Goal: Task Accomplishment & Management: Manage account settings

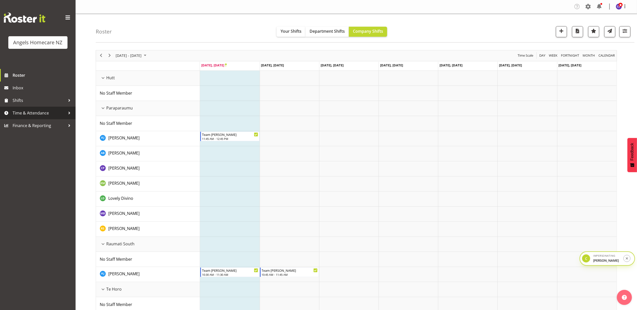
click at [40, 110] on span "Time & Attendance" at bounding box center [39, 113] width 53 height 8
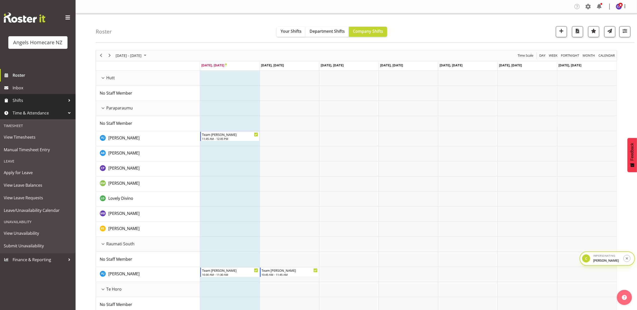
click at [34, 101] on span "Shifts" at bounding box center [39, 101] width 53 height 8
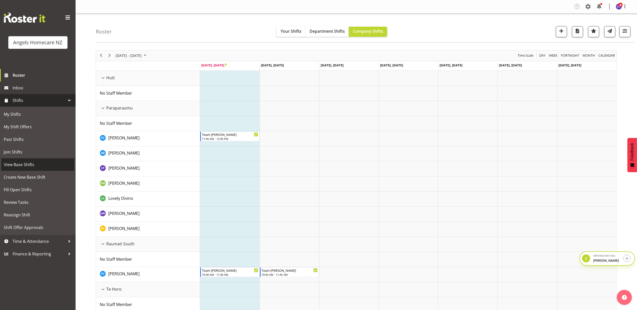
click at [25, 165] on span "View Base Shifts" at bounding box center [38, 165] width 68 height 8
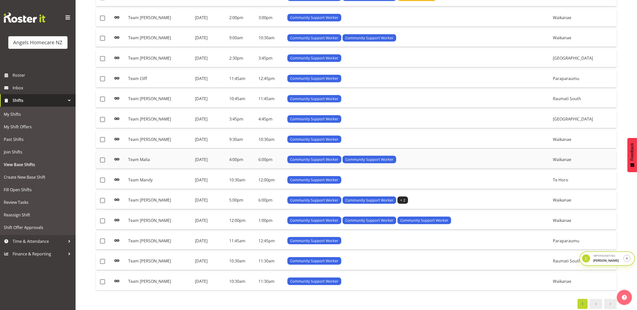
scroll to position [160, 0]
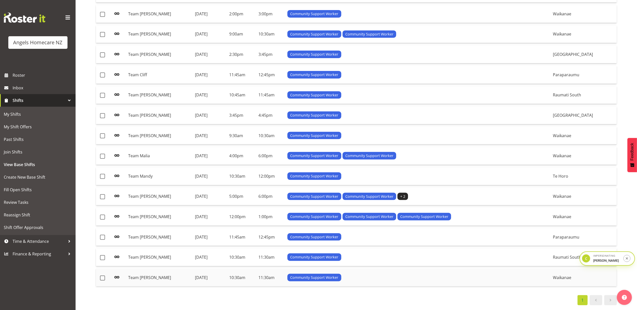
click at [256, 272] on td "10:30am" at bounding box center [241, 278] width 29 height 18
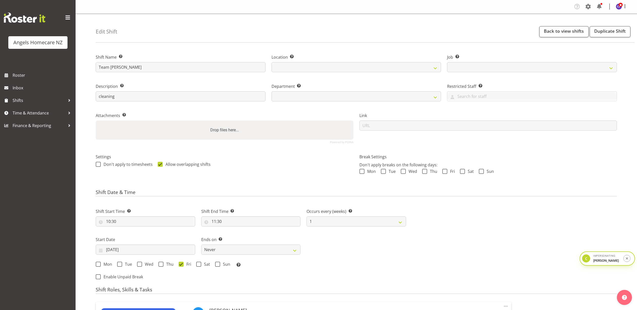
select select
select select "10696"
select select
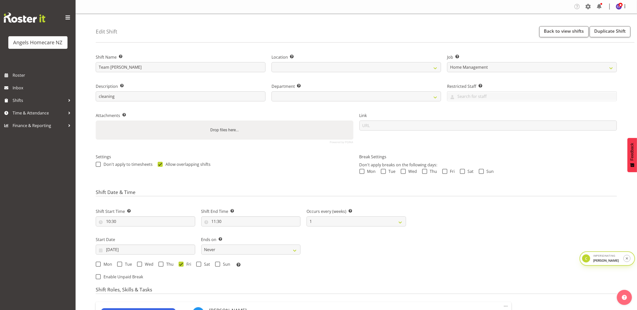
select select "1284"
select select "928"
drag, startPoint x: 527, startPoint y: 56, endPoint x: 531, endPoint y: 53, distance: 5.0
click at [527, 56] on label "Job Set the job or project the shift relates to, if applicable." at bounding box center [532, 57] width 170 height 6
click at [586, 6] on span at bounding box center [588, 7] width 8 height 8
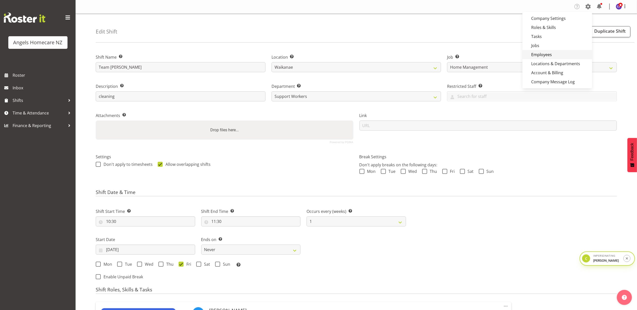
click at [551, 53] on link "Employees" at bounding box center [557, 54] width 70 height 9
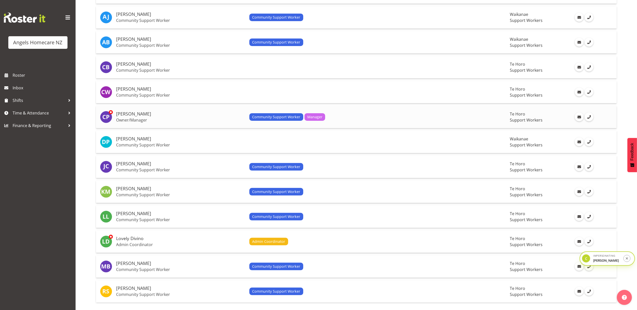
scroll to position [113, 0]
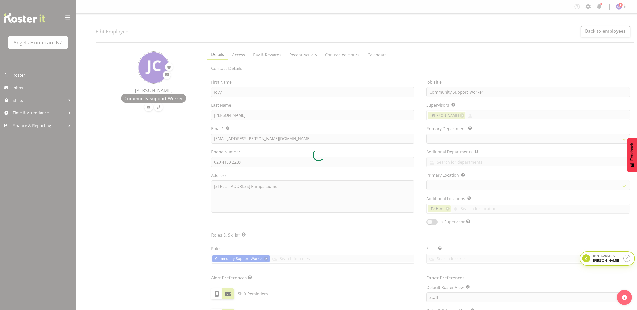
select select "TimelineWeek"
select select
select select "928"
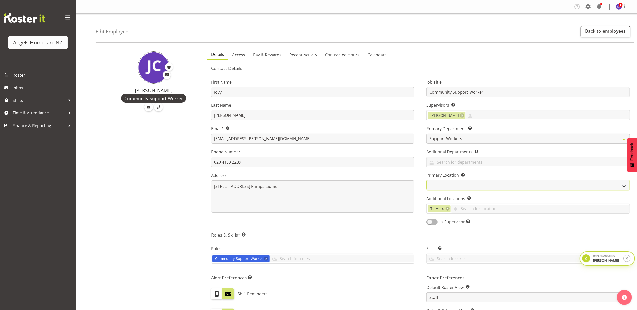
click at [452, 189] on select "Hutt Paraparaumu Raumati South Te Horo Waikanae Wellington" at bounding box center [527, 185] width 203 height 10
click at [420, 174] on div "Job Title Community Support Worker Supervisors Select the employee’s supervisor…" at bounding box center [527, 150] width 215 height 157
click at [445, 186] on select "Hutt Paraparaumu Raumati South Te Horo Waikanae Wellington" at bounding box center [527, 185] width 203 height 10
select select "1290"
click at [426, 181] on select "Hutt Paraparaumu Raumati South Te Horo Waikanae Wellington" at bounding box center [527, 185] width 203 height 10
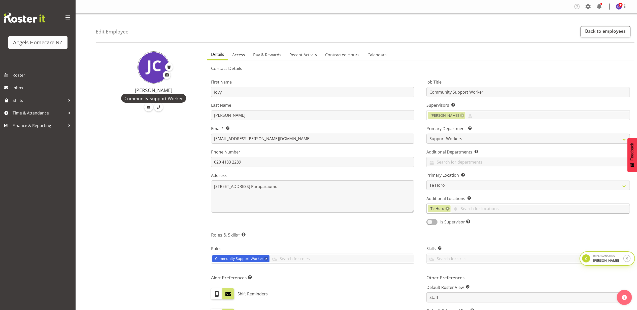
click at [446, 209] on link at bounding box center [447, 209] width 4 height 4
click at [573, 63] on section "Contact Details First Name Jovy Last Name Caligan Email* This is a required fie…" at bounding box center [420, 241] width 427 height 363
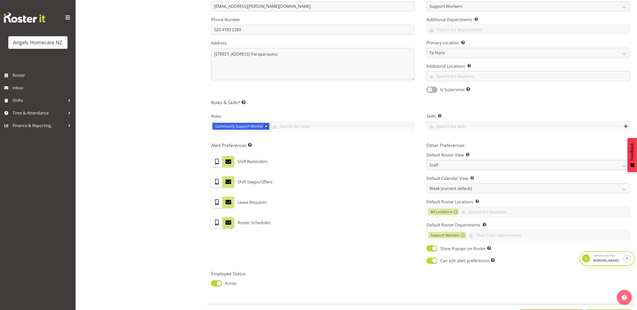
scroll to position [158, 0]
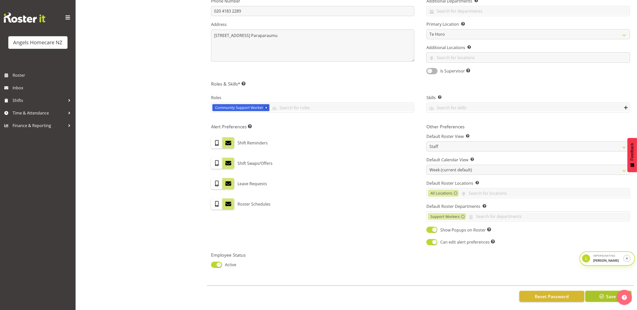
click at [605, 291] on button "Save" at bounding box center [608, 296] width 46 height 11
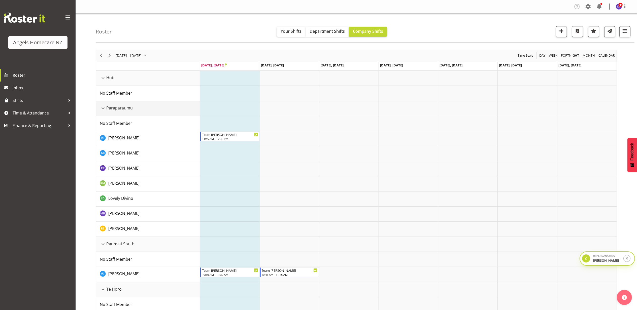
click at [101, 110] on div "Paraparaumu resource" at bounding box center [103, 108] width 7 height 7
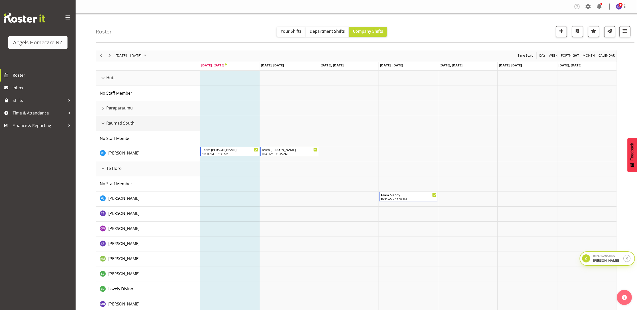
click at [105, 125] on div "Raumati South resource" at bounding box center [103, 123] width 7 height 7
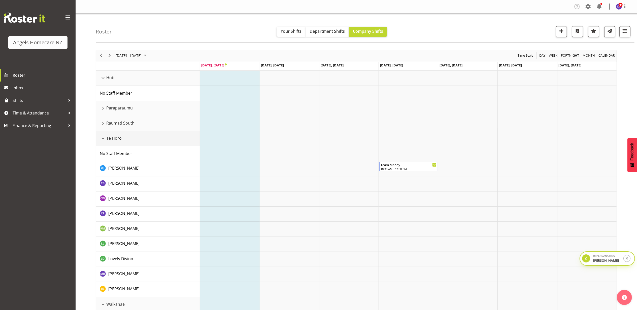
click at [106, 138] on div "Te Horo resource" at bounding box center [103, 138] width 7 height 7
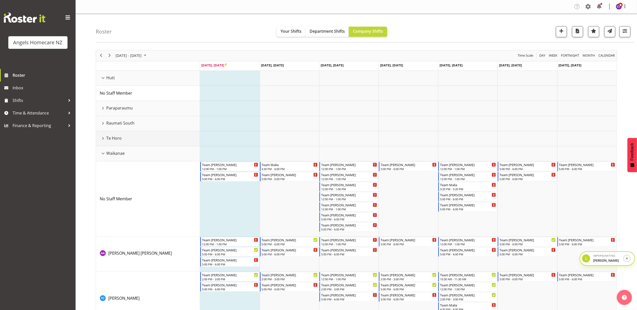
click at [104, 139] on div "Te Horo resource" at bounding box center [103, 138] width 7 height 7
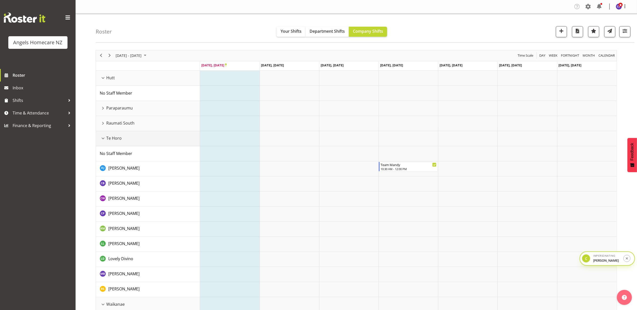
click at [106, 140] on div "Te Horo resource" at bounding box center [103, 138] width 7 height 7
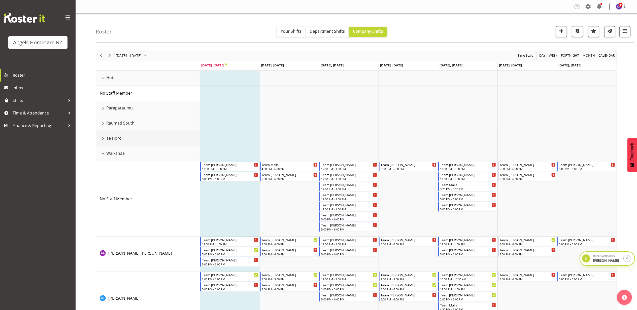
click at [103, 139] on div "Te Horo resource" at bounding box center [103, 138] width 7 height 7
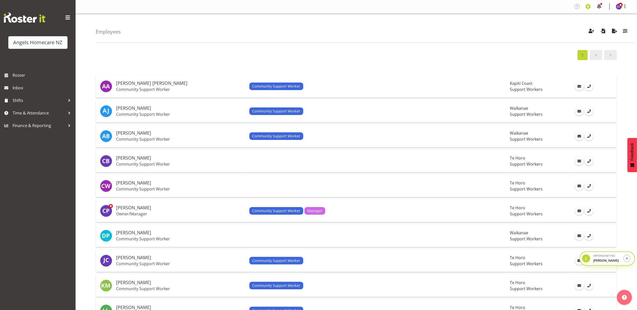
click at [584, 10] on span at bounding box center [588, 7] width 8 height 8
click at [553, 65] on link "Locations & Departments" at bounding box center [557, 63] width 70 height 9
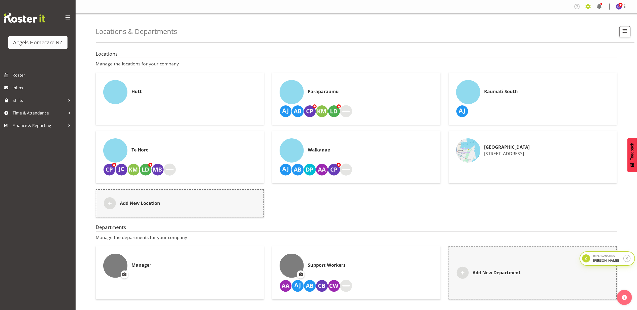
click at [589, 6] on span at bounding box center [588, 7] width 8 height 8
click at [561, 53] on link "Employees" at bounding box center [557, 54] width 70 height 9
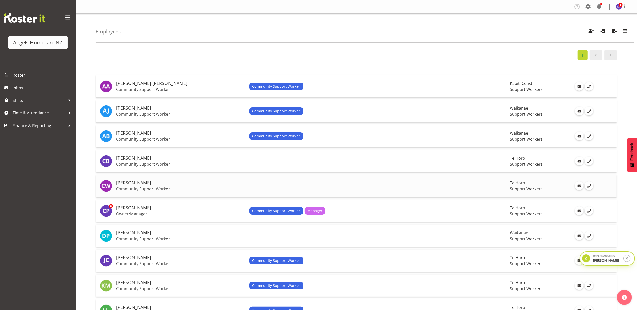
click at [211, 182] on h5 "[PERSON_NAME]" at bounding box center [180, 182] width 129 height 5
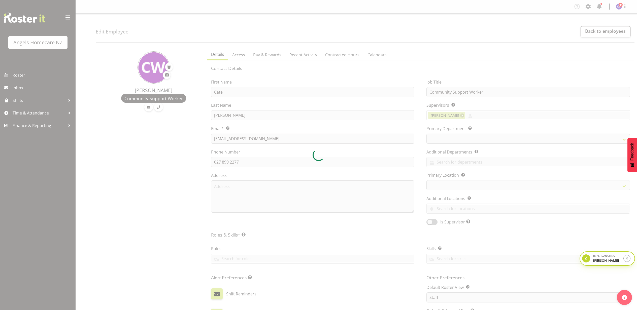
select select "TimelineWeek"
select select
select select "928"
select select "1290"
